Goal: Check status

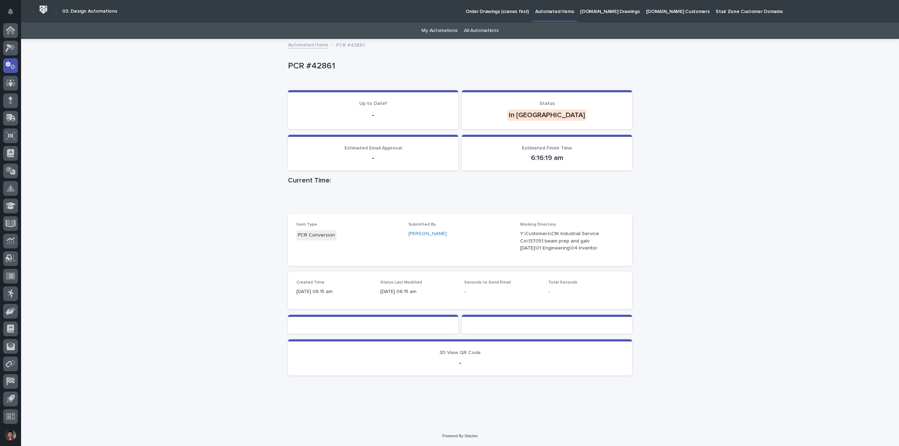
click at [175, 81] on div "Loading... Saving… Loading... Saving… PCR #42861 PCR #42861 Sorry, there was an…" at bounding box center [460, 233] width 878 height 387
click at [784, 274] on div "Loading... Saving… Loading... Saving… PCR #42861 PCR #42861 Sorry, there was an…" at bounding box center [460, 233] width 878 height 387
click at [137, 100] on div "Loading... Saving… Loading... Saving… PCR #42861 PCR #42861 Sorry, there was an…" at bounding box center [460, 233] width 878 height 387
drag, startPoint x: 447, startPoint y: 416, endPoint x: 464, endPoint y: 420, distance: 17.3
click at [447, 416] on div "Loading... Saving… Loading... Saving… PCR #42861 PCR #42861 Sorry, there was an…" at bounding box center [460, 233] width 878 height 387
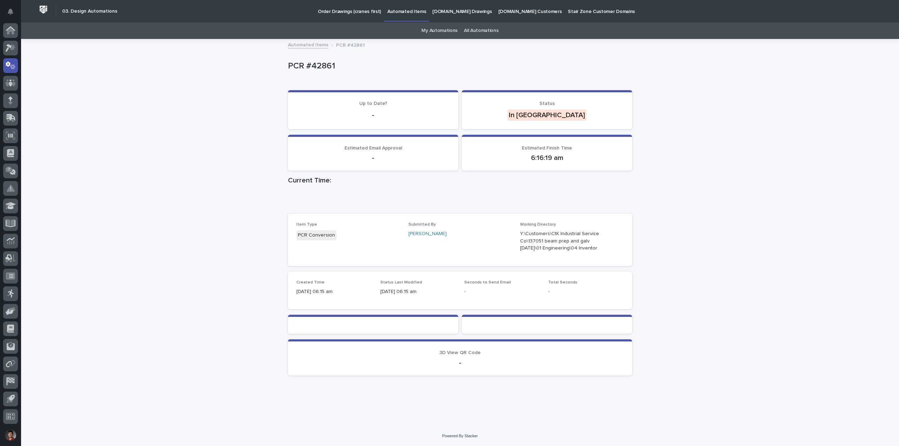
click at [118, 396] on div "Loading... Saving… Loading... Saving… PCR #42861 PCR #42861 Sorry, there was an…" at bounding box center [460, 233] width 878 height 387
click at [129, 293] on div "Loading... Saving… Loading... Saving… PCR #42861 PCR #42861 Sorry, there was an…" at bounding box center [460, 233] width 878 height 387
drag, startPoint x: 78, startPoint y: 182, endPoint x: 87, endPoint y: 200, distance: 19.5
click at [79, 183] on div "Loading... Saving… Loading... Saving… PCR #42861 PCR #42861 Sorry, there was an…" at bounding box center [460, 233] width 878 height 387
drag, startPoint x: 649, startPoint y: 73, endPoint x: 486, endPoint y: 58, distance: 163.7
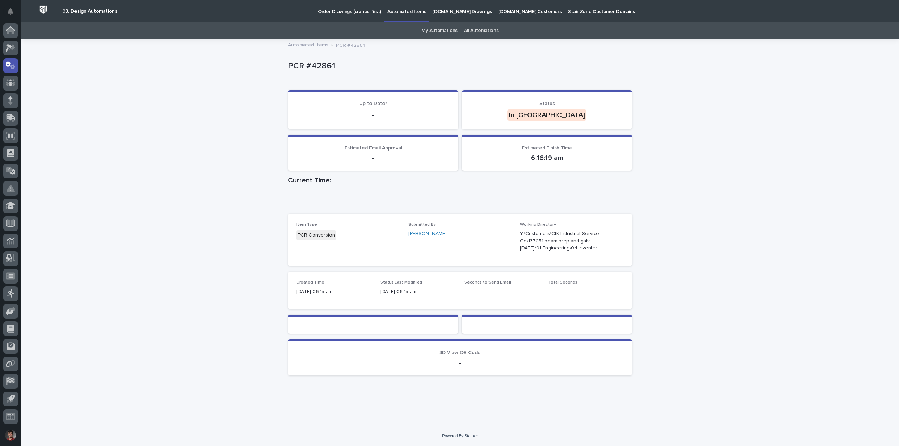
click at [648, 73] on div "Loading... Saving… Loading... Saving… PCR #42861 PCR #42861 Sorry, there was an…" at bounding box center [460, 233] width 878 height 387
click at [15, 6] on button "Notifications" at bounding box center [10, 11] width 15 height 15
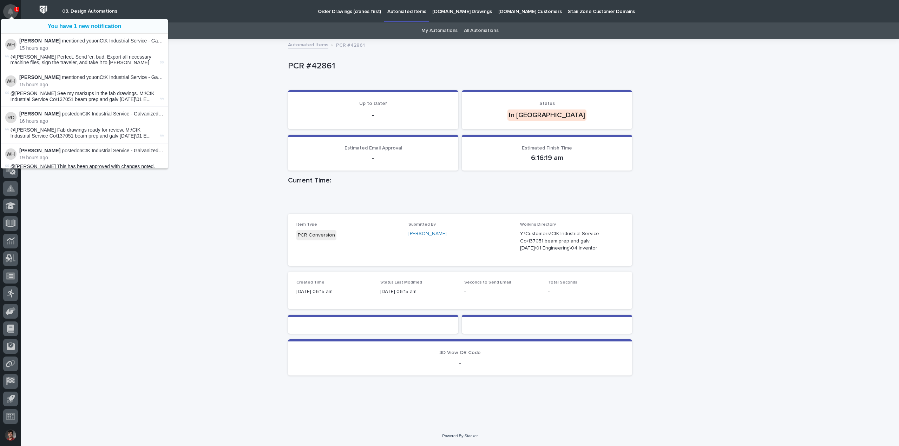
click at [14, 9] on button "Notifications" at bounding box center [10, 11] width 15 height 15
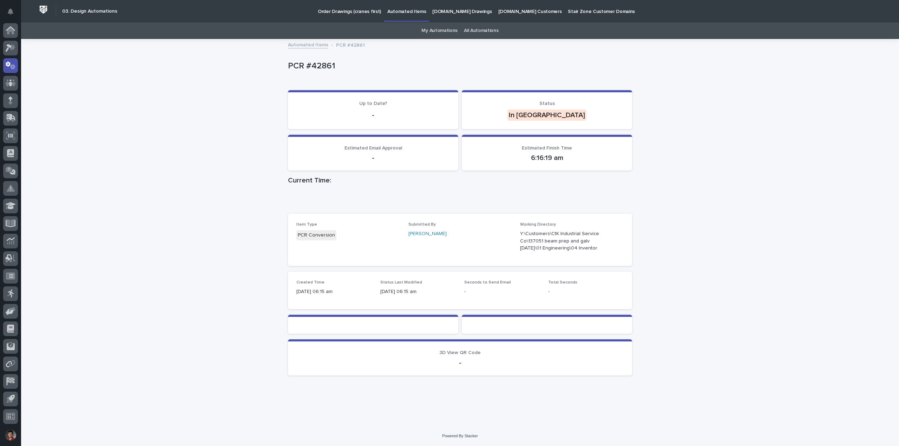
click at [200, 70] on div "Loading... Saving… Loading... Saving… PCR #42861 PCR #42861 Sorry, there was an…" at bounding box center [460, 233] width 878 height 387
